Goal: Check status: Check status

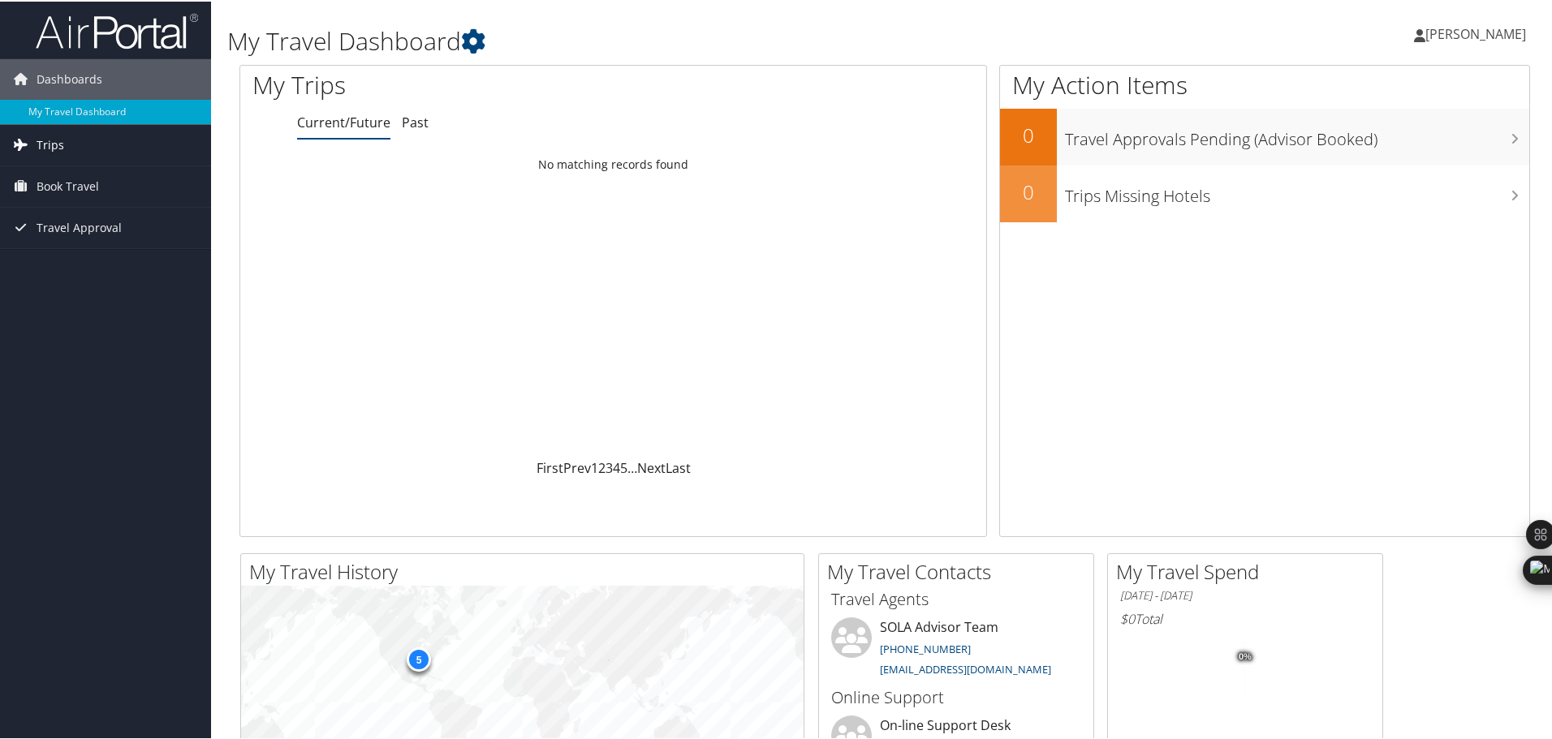
click at [62, 139] on span "Trips" at bounding box center [51, 143] width 28 height 41
click at [85, 173] on link "Current/Future Trips" at bounding box center [105, 176] width 211 height 24
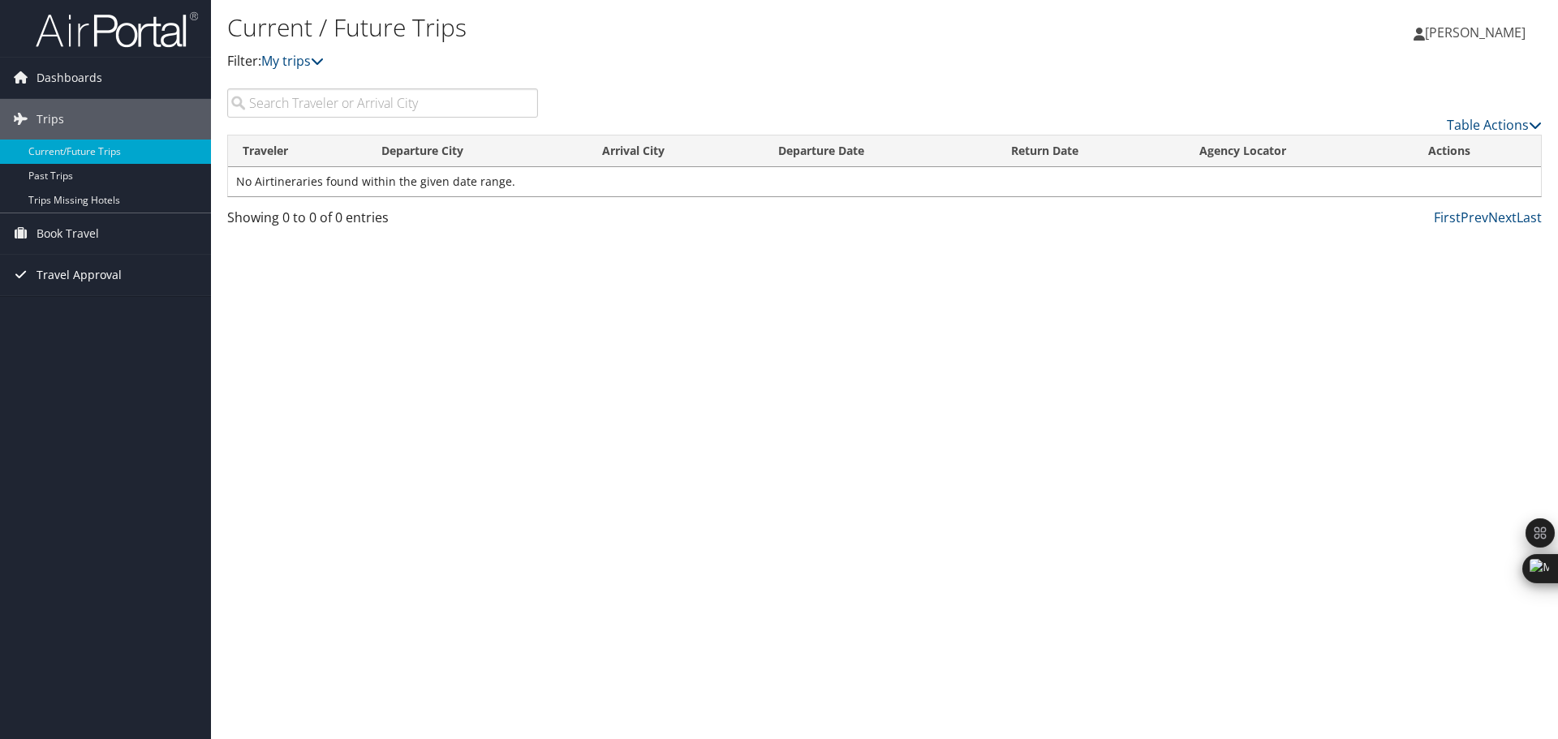
click at [92, 273] on span "Travel Approval" at bounding box center [79, 275] width 85 height 41
click at [82, 325] on link "Approved Trips" at bounding box center [105, 332] width 211 height 24
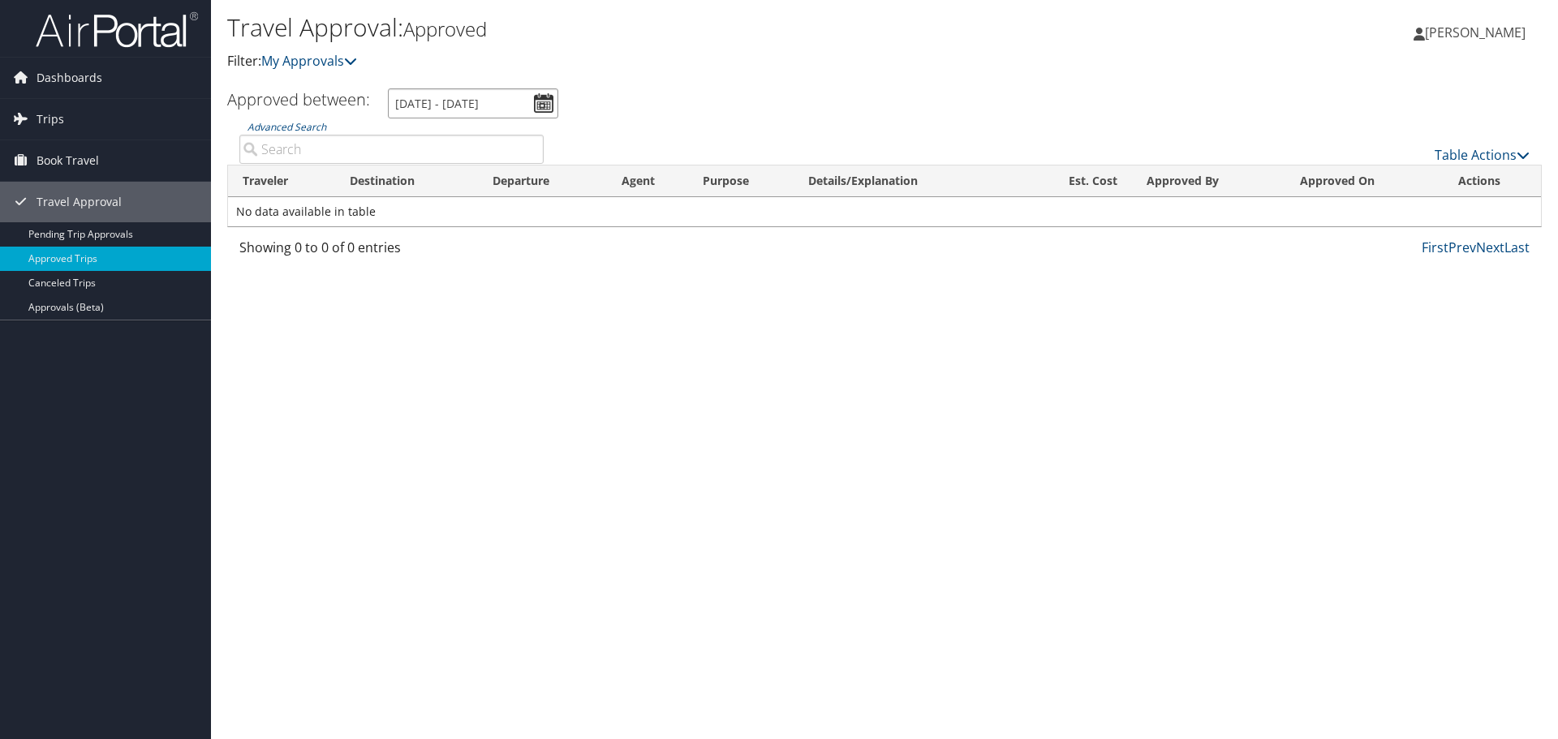
click at [543, 99] on input "[DATE] - [DATE]" at bounding box center [473, 103] width 170 height 30
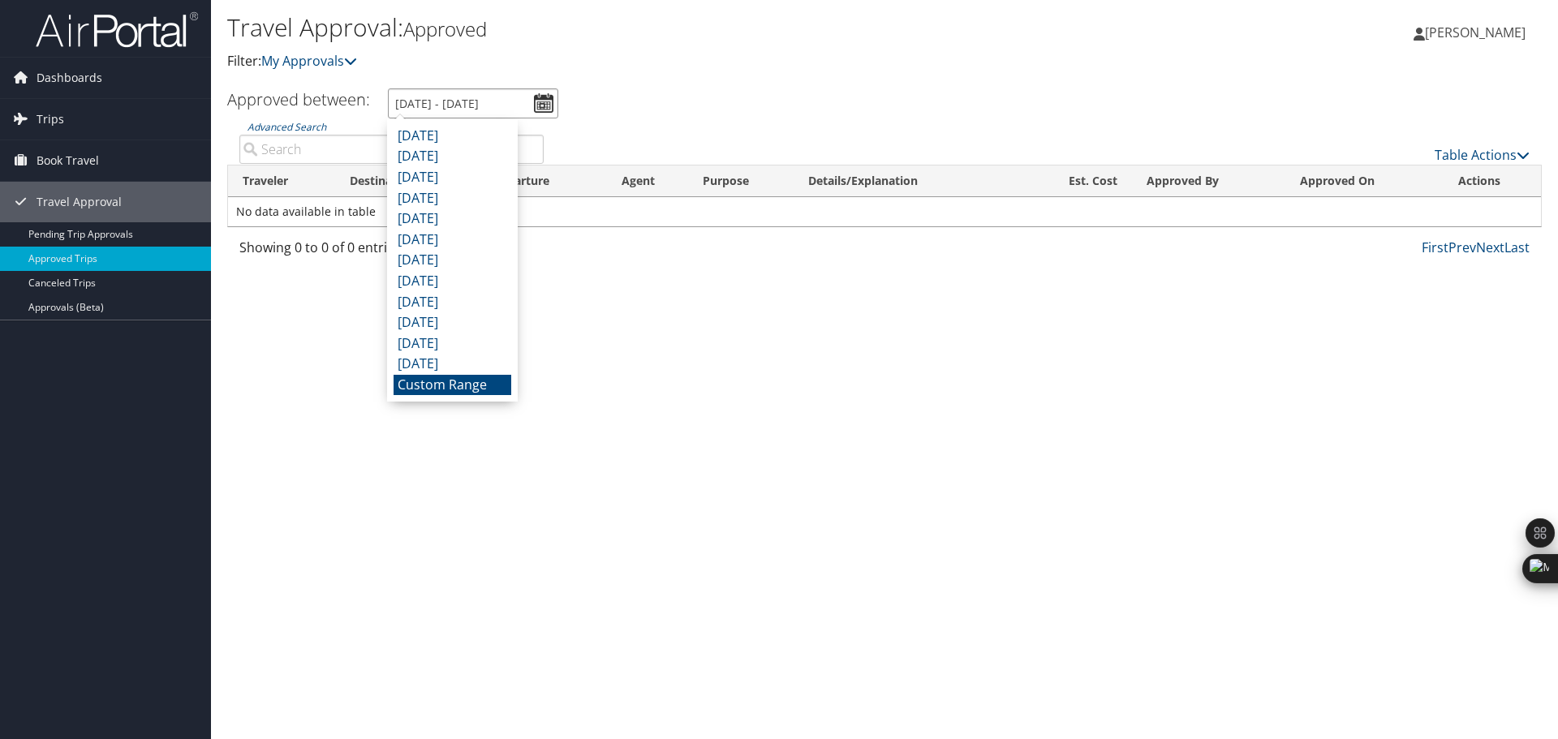
click at [545, 103] on input "[DATE] - [DATE]" at bounding box center [473, 103] width 170 height 30
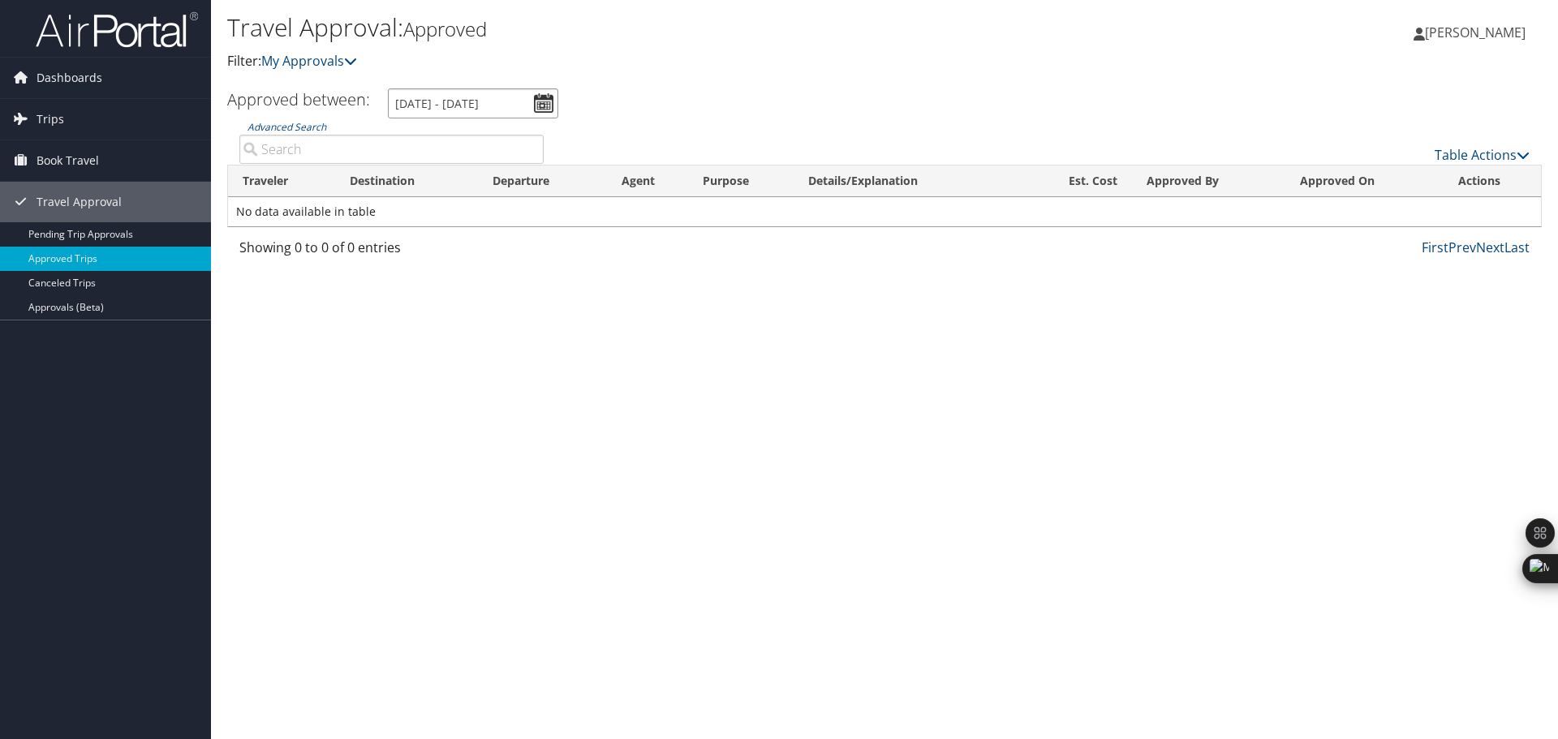
click at [410, 99] on input "[DATE] - [DATE]" at bounding box center [473, 103] width 170 height 30
click at [424, 99] on input "[DATE] - [DATE]" at bounding box center [473, 103] width 170 height 30
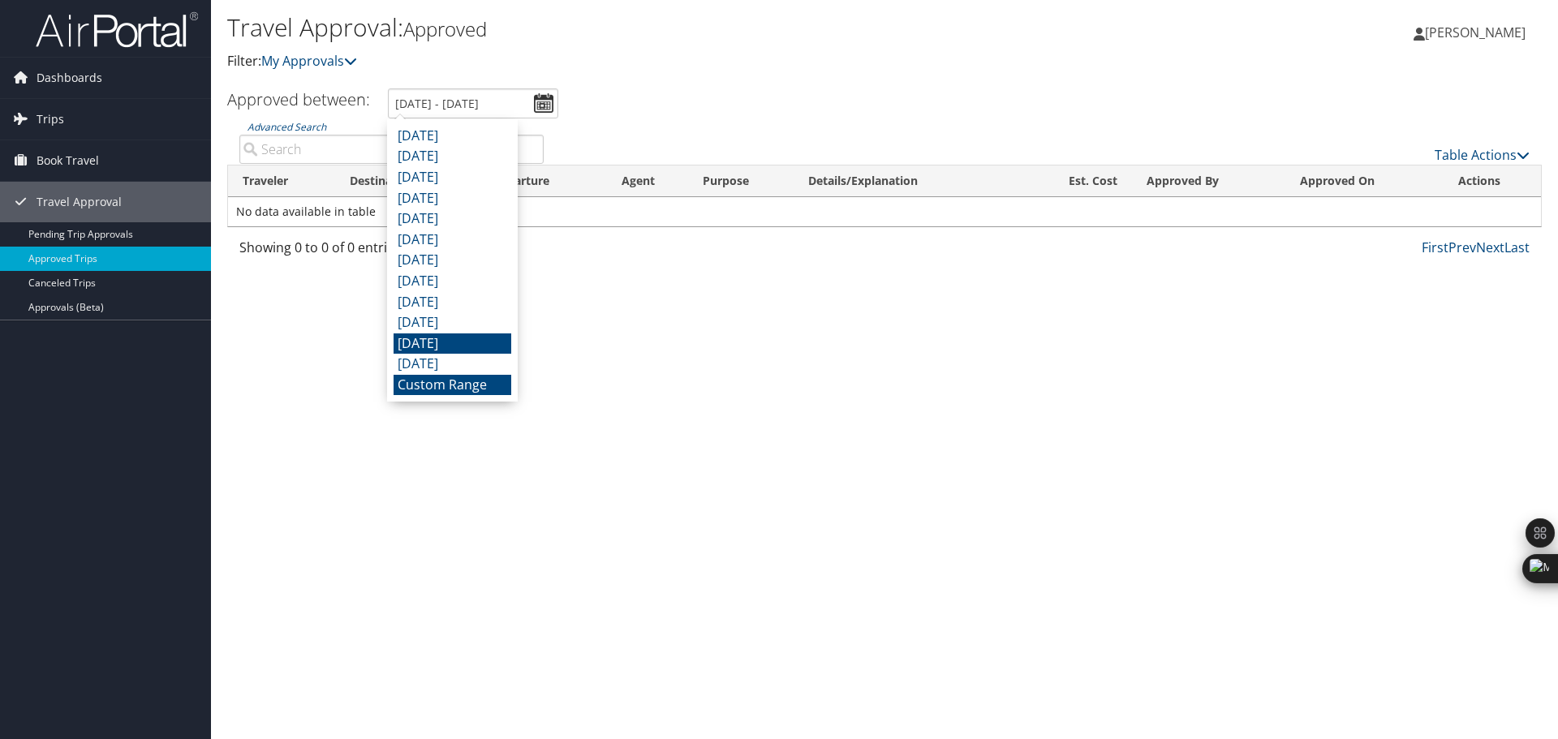
click at [435, 338] on li "[DATE]" at bounding box center [453, 344] width 118 height 21
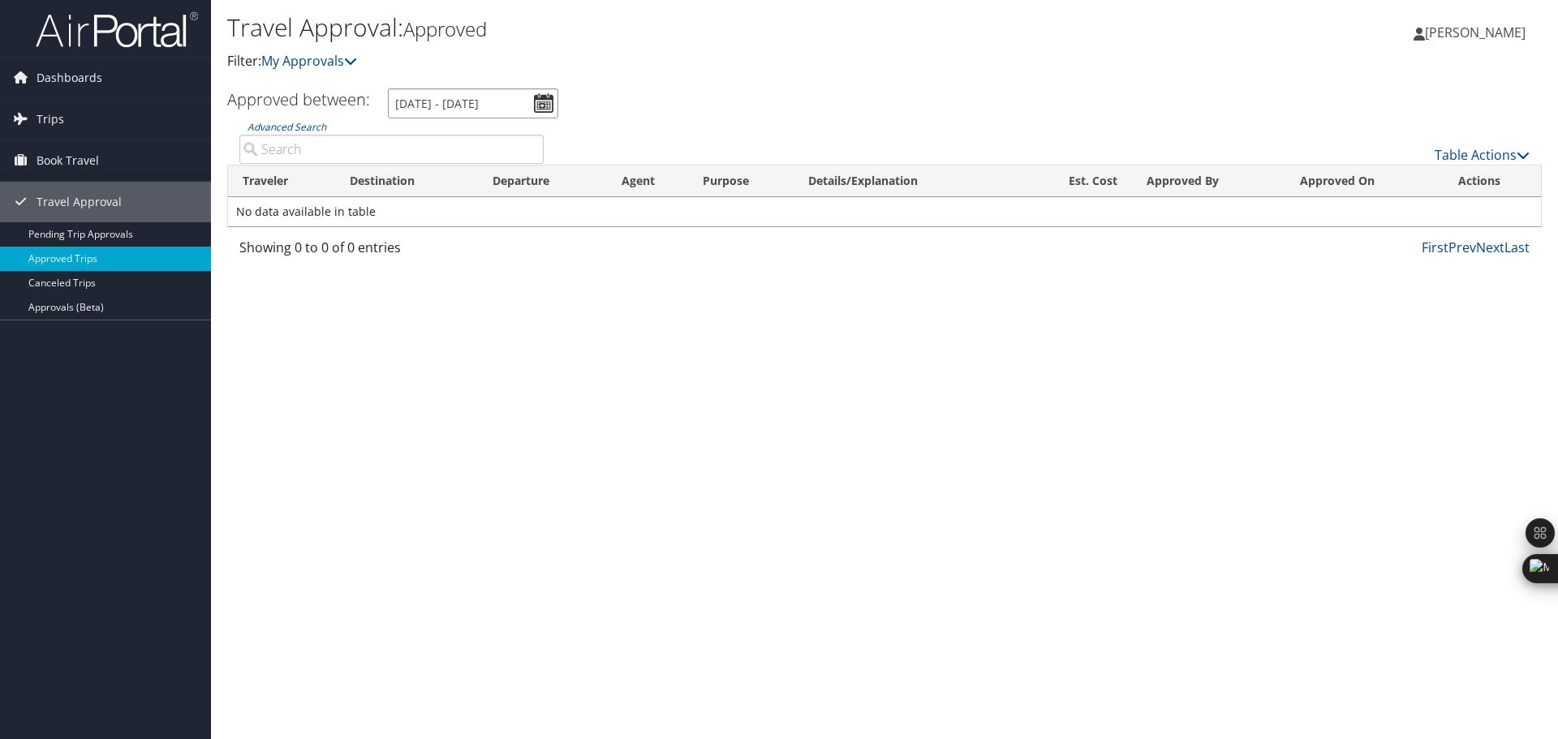
click at [417, 103] on input "[DATE] - [DATE]" at bounding box center [473, 103] width 170 height 30
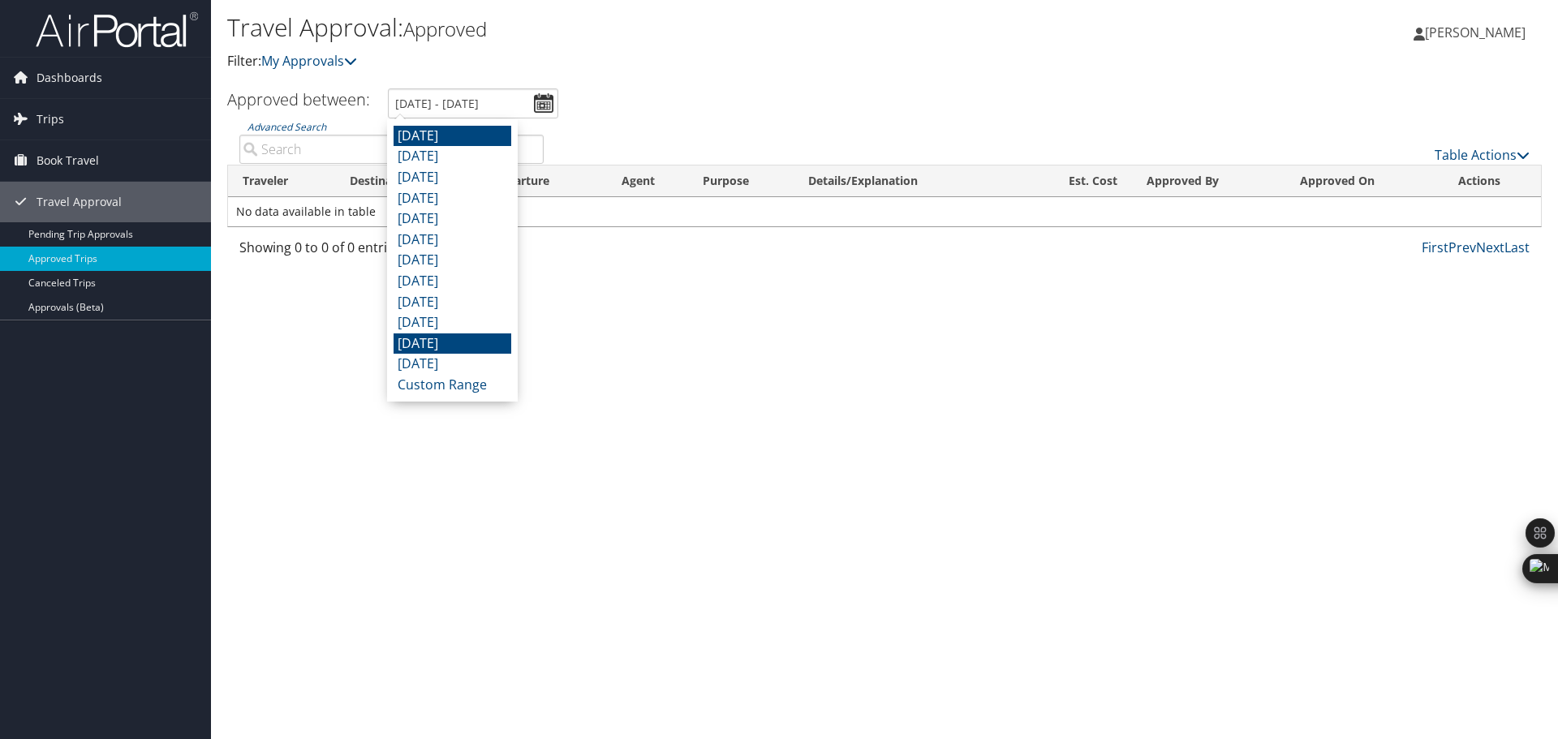
click at [441, 131] on li "[DATE]" at bounding box center [453, 136] width 118 height 21
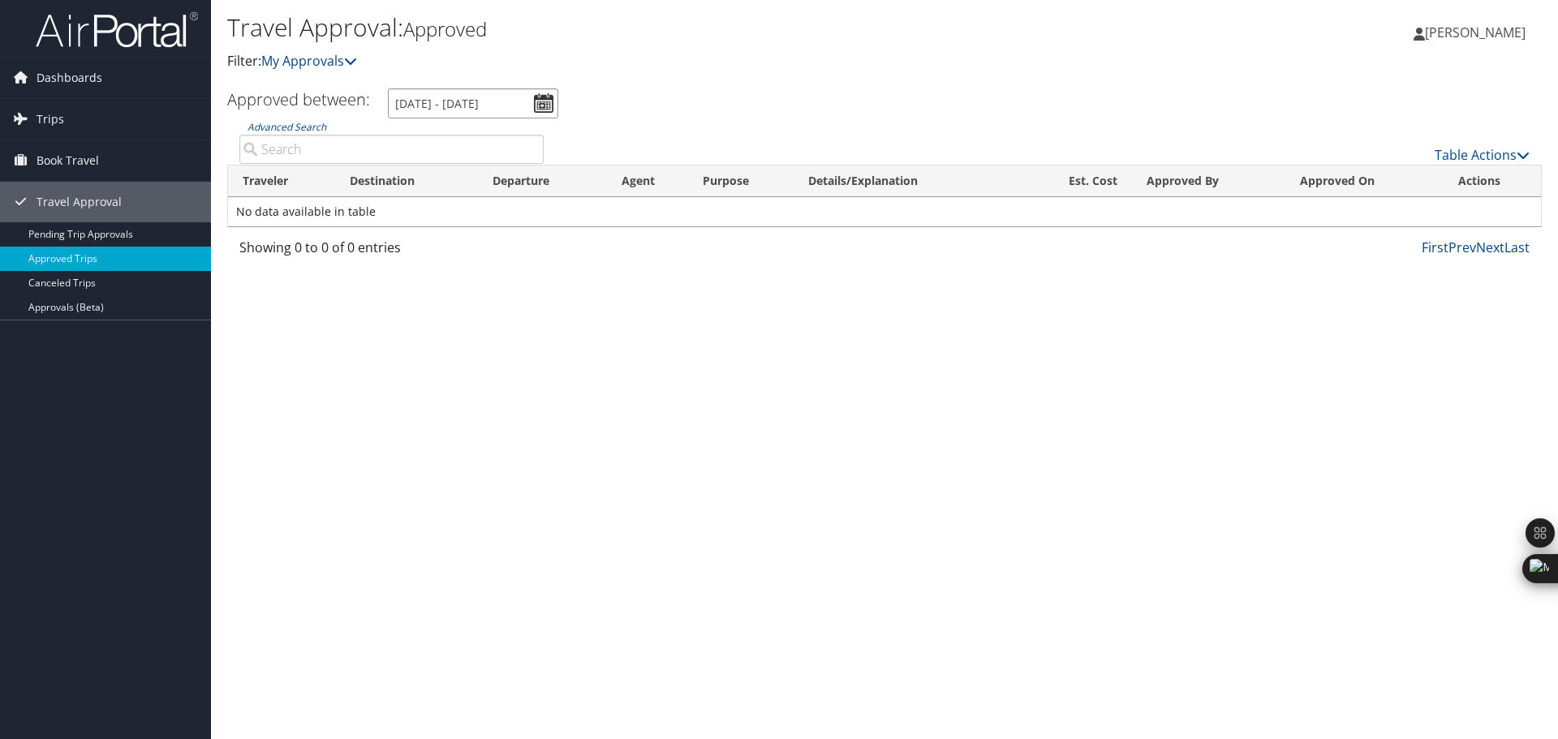
click at [409, 103] on input "[DATE] - [DATE]" at bounding box center [473, 103] width 170 height 30
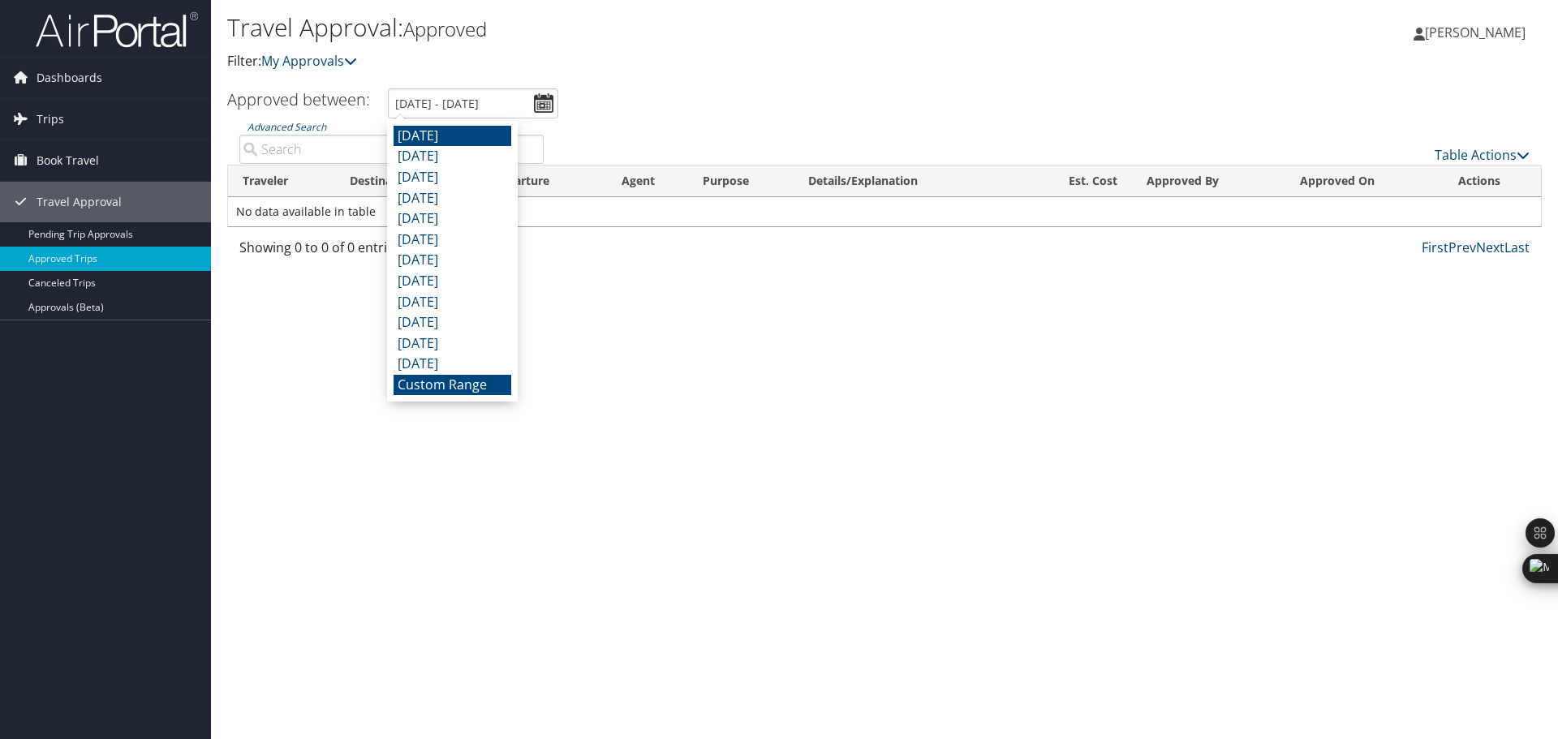
click at [446, 386] on li "Custom Range" at bounding box center [453, 385] width 118 height 21
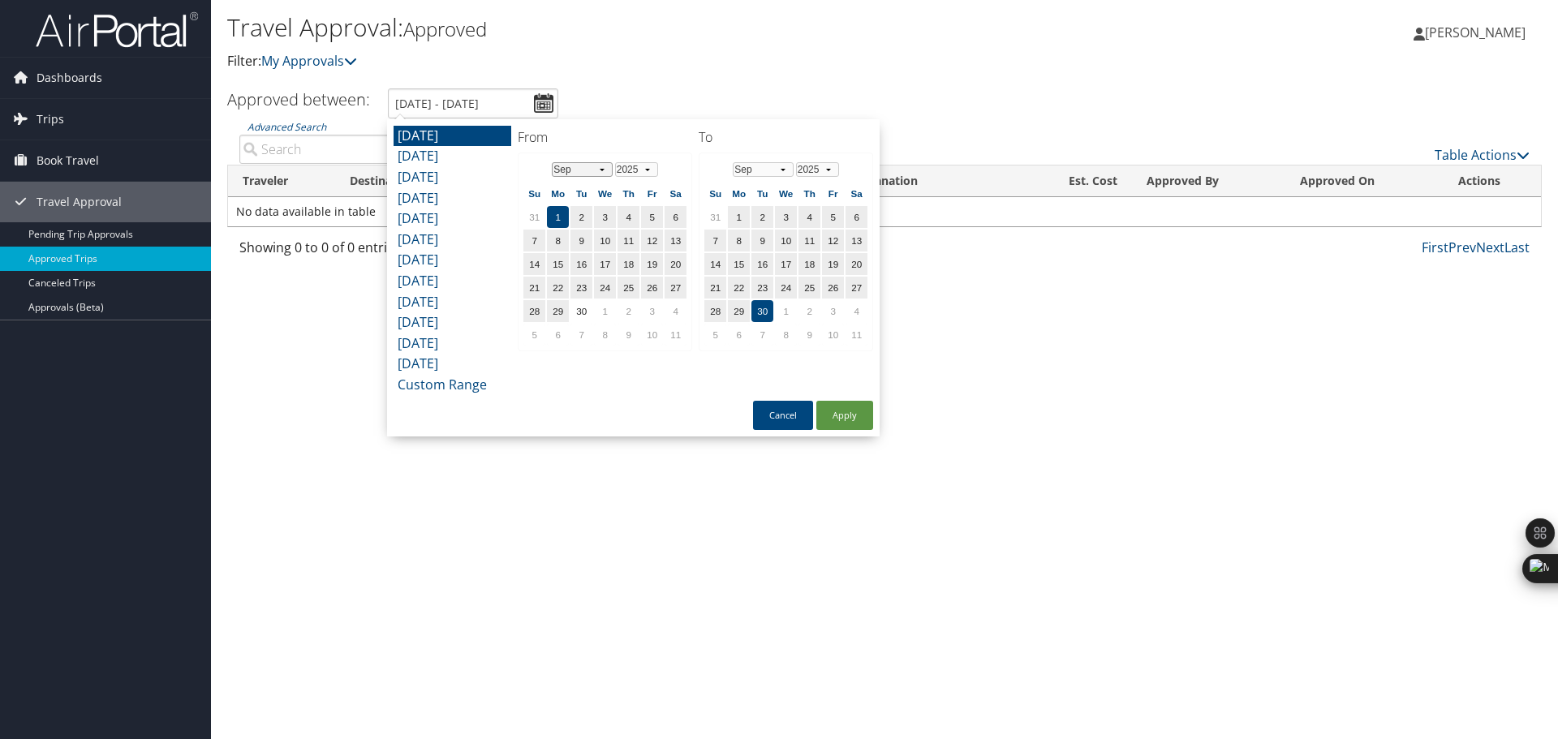
click at [601, 171] on select "Jan Feb Mar Apr May Jun [DATE] Aug Sep Oct Nov Dec" at bounding box center [582, 169] width 61 height 15
click at [780, 169] on select "Jan Feb Mar Apr May Jun [DATE] Aug Sep Oct Nov Dec" at bounding box center [763, 169] width 61 height 15
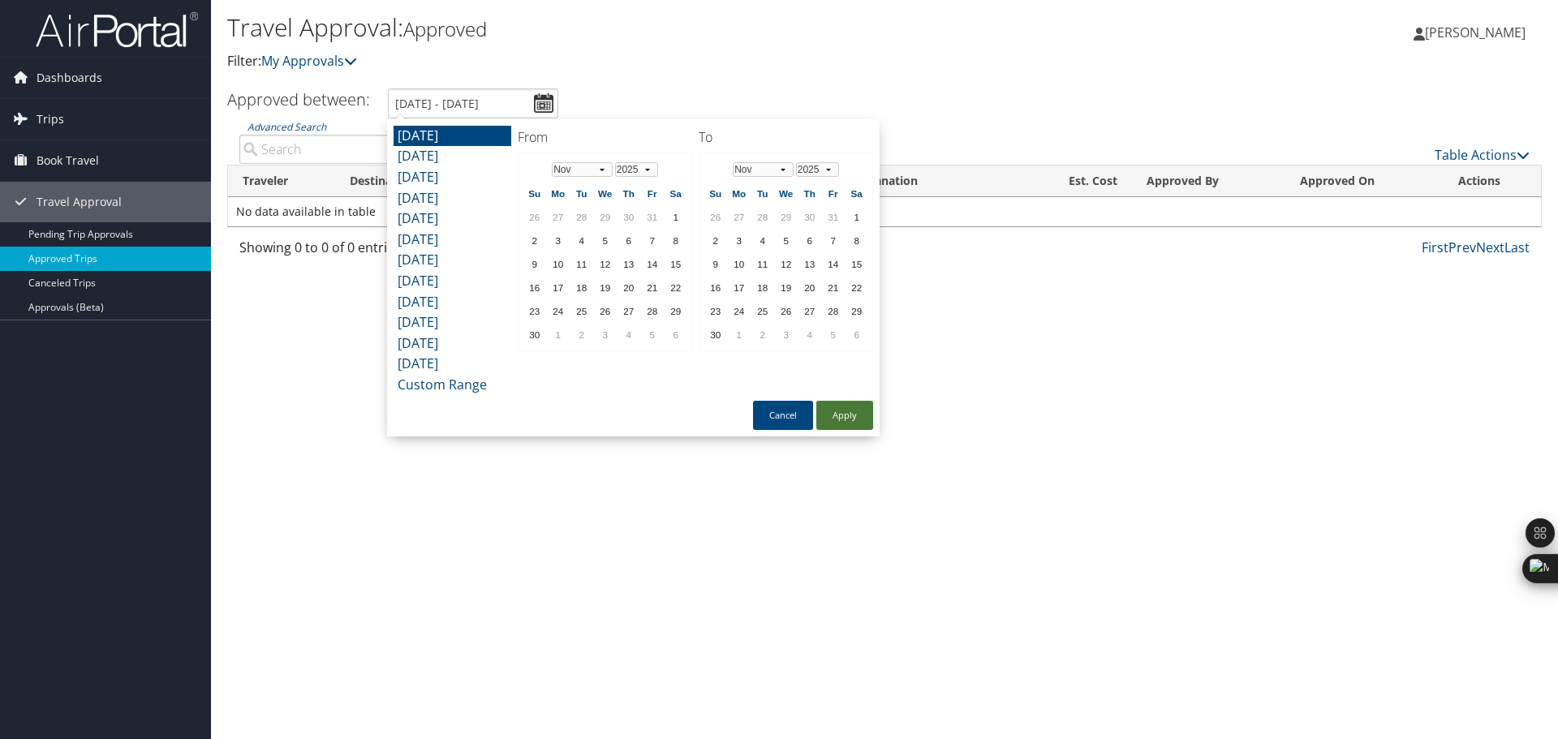
click at [851, 415] on button "Apply" at bounding box center [844, 415] width 57 height 29
type input "[DATE] - [DATE]"
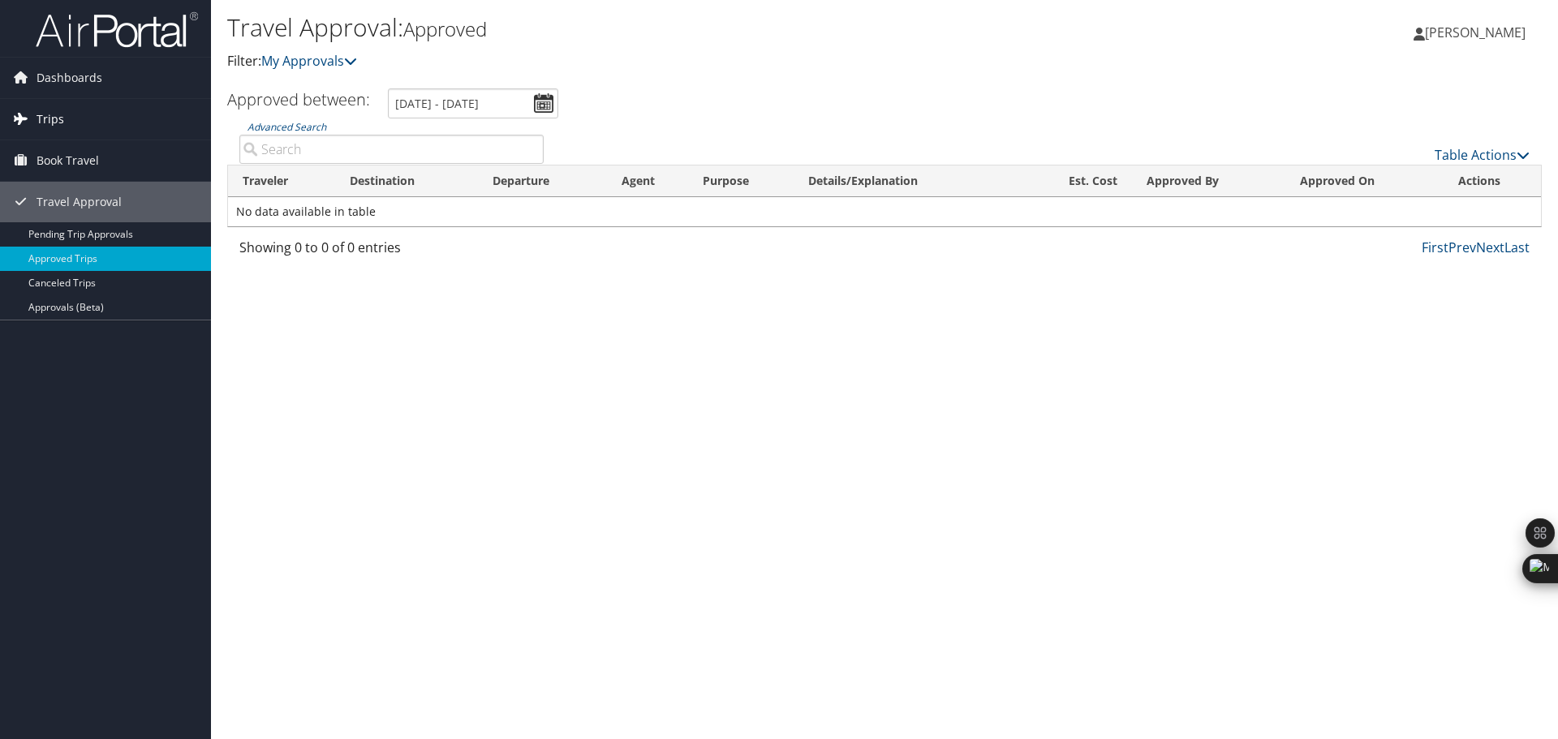
click at [51, 118] on span "Trips" at bounding box center [51, 119] width 28 height 41
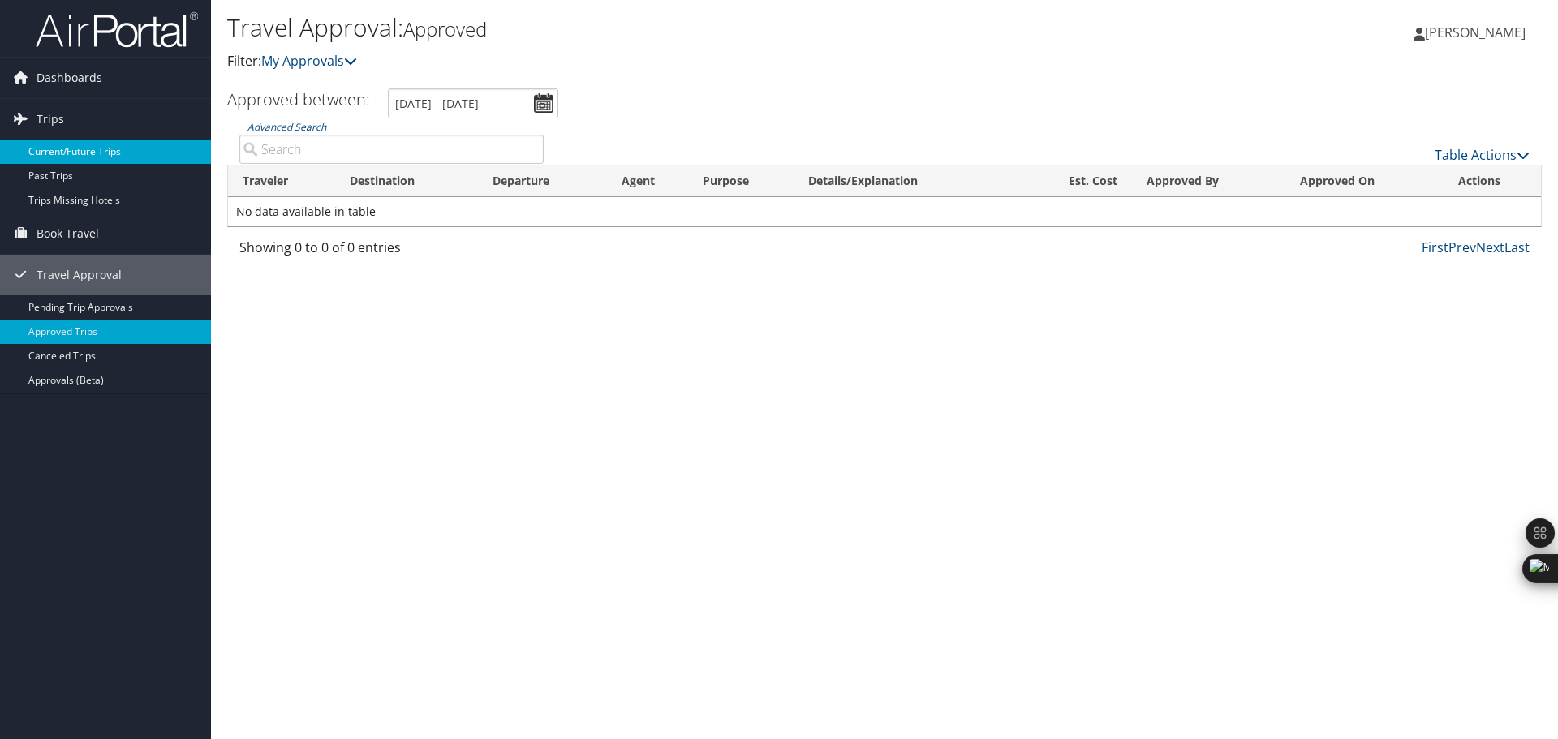
click at [97, 150] on link "Current/Future Trips" at bounding box center [105, 152] width 211 height 24
